Goal: Task Accomplishment & Management: Manage account settings

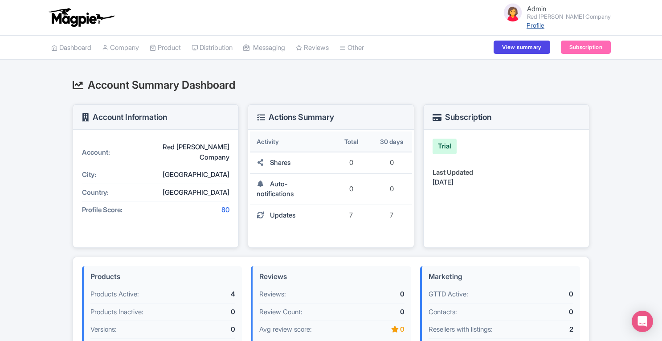
click at [544, 28] on link "Profile" at bounding box center [536, 25] width 18 height 8
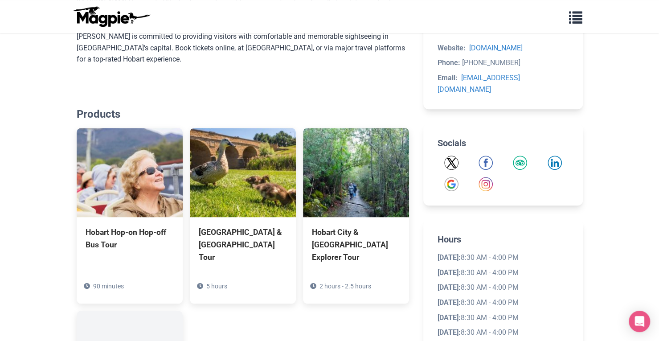
scroll to position [361, 0]
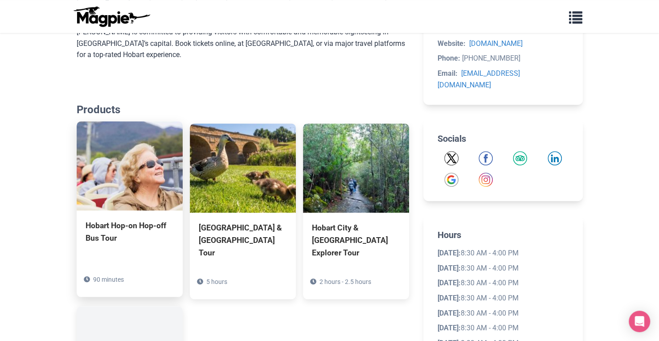
click at [143, 176] on img at bounding box center [130, 165] width 106 height 89
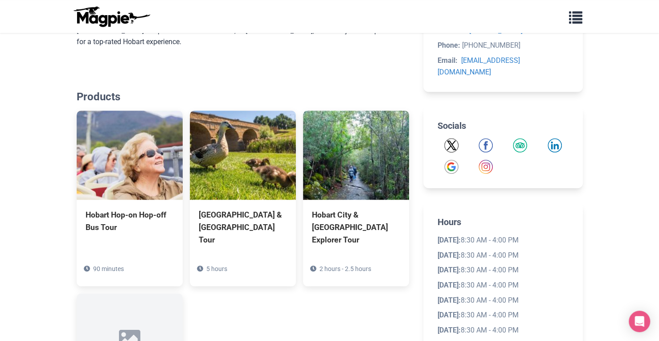
scroll to position [380, 0]
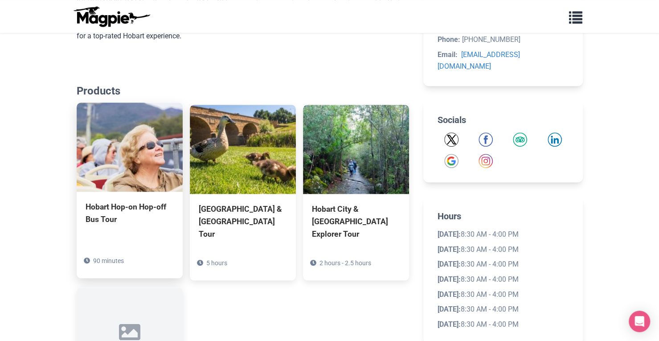
click at [104, 152] on img at bounding box center [130, 146] width 106 height 89
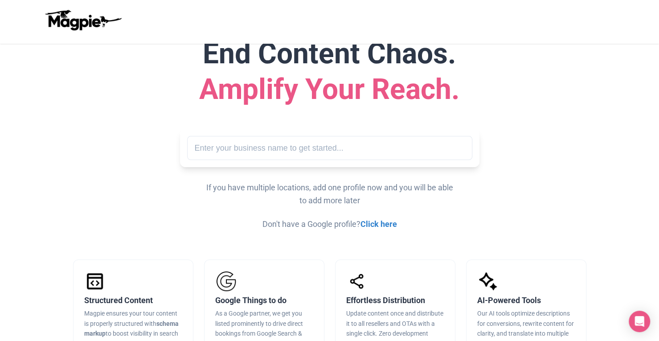
scroll to position [67, 0]
